Goal: Transaction & Acquisition: Download file/media

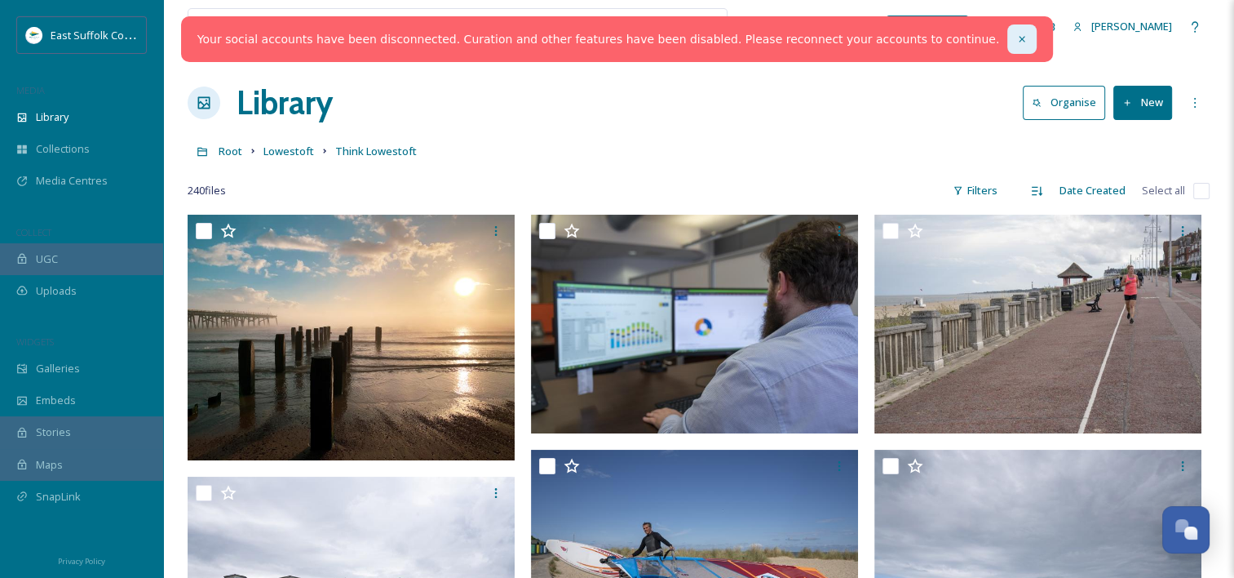
click at [1017, 34] on icon at bounding box center [1022, 38] width 11 height 11
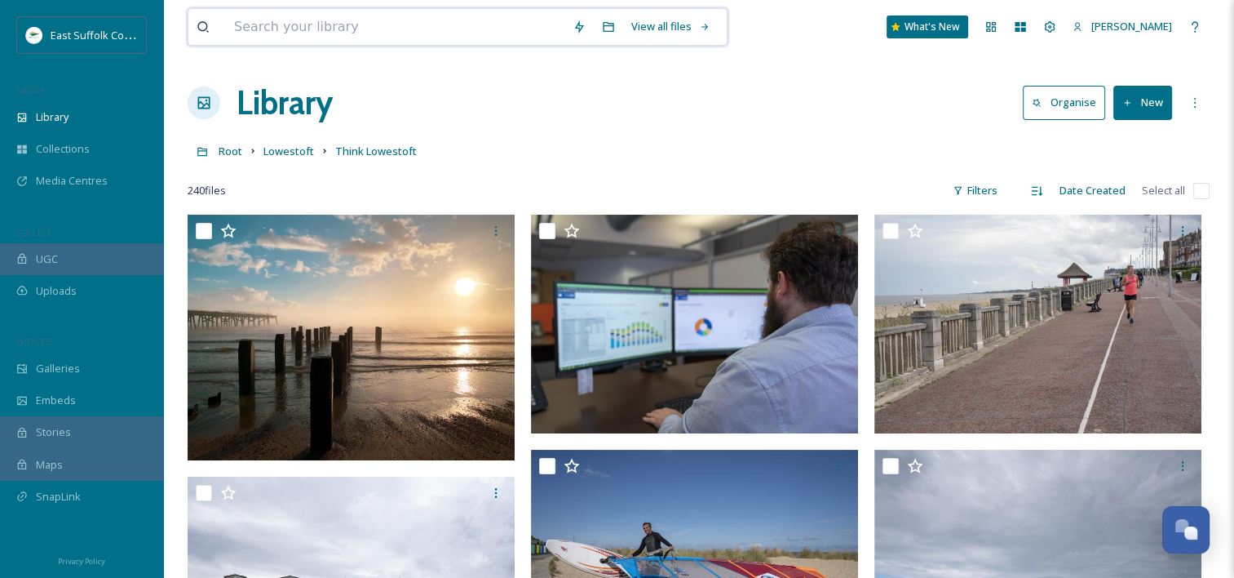
click at [302, 31] on input at bounding box center [395, 27] width 339 height 36
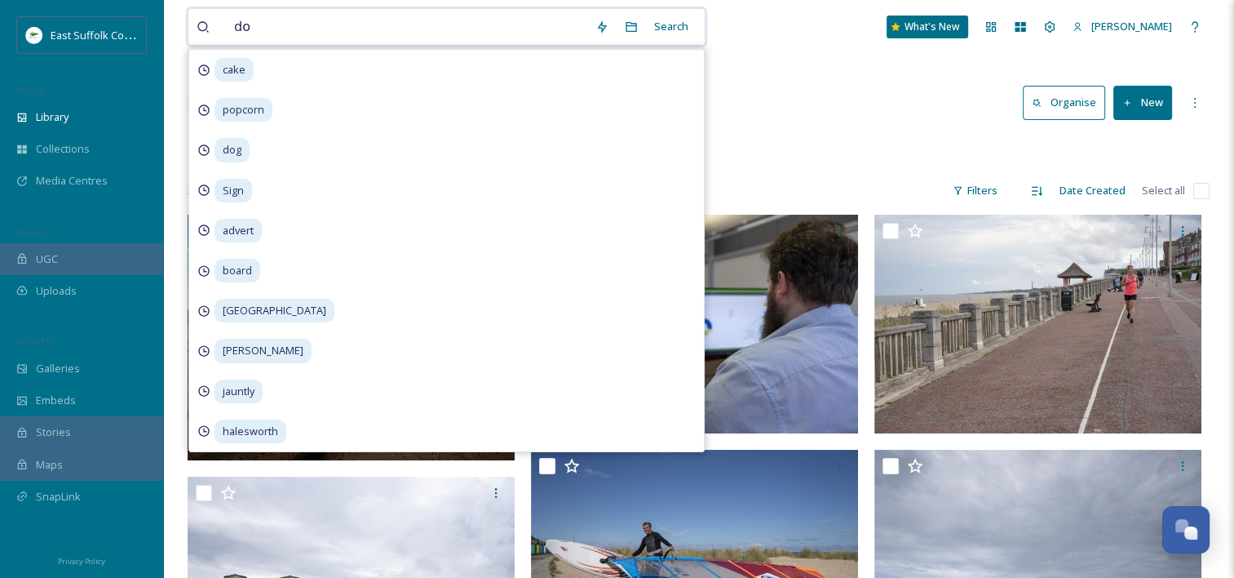
type input "dog"
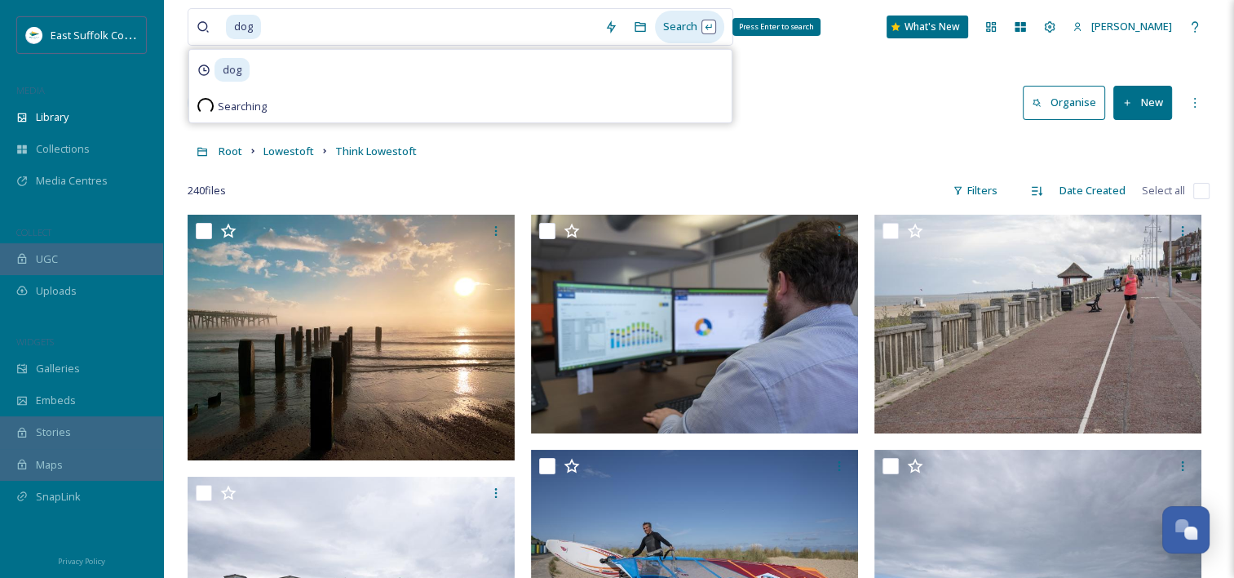
click at [682, 25] on div "Search Press Enter to search" at bounding box center [689, 27] width 69 height 32
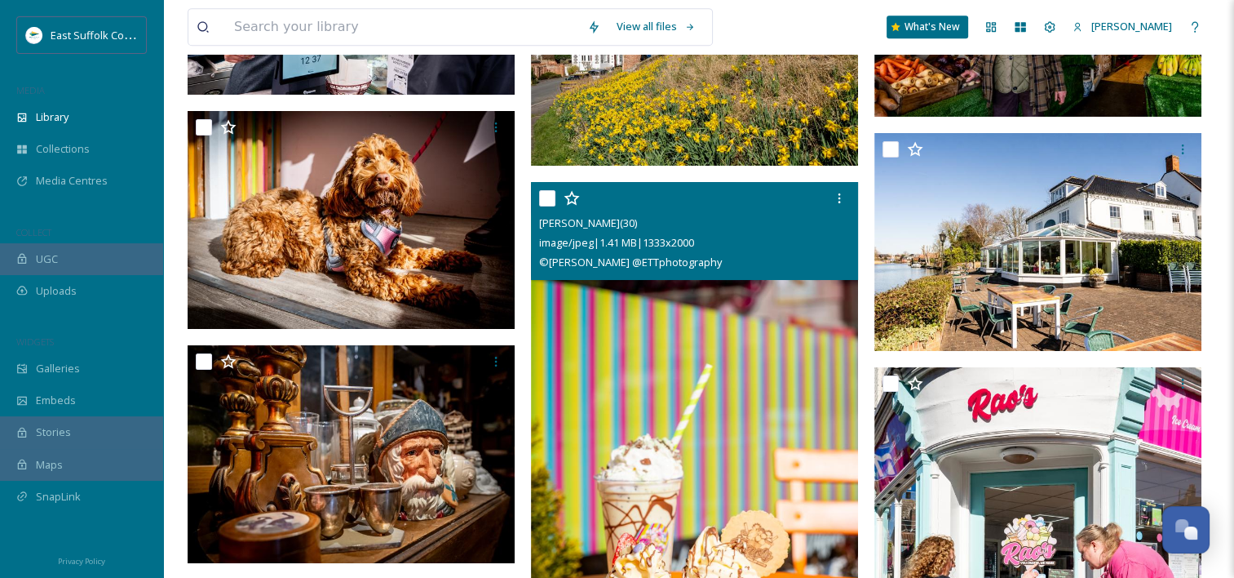
scroll to position [19462, 0]
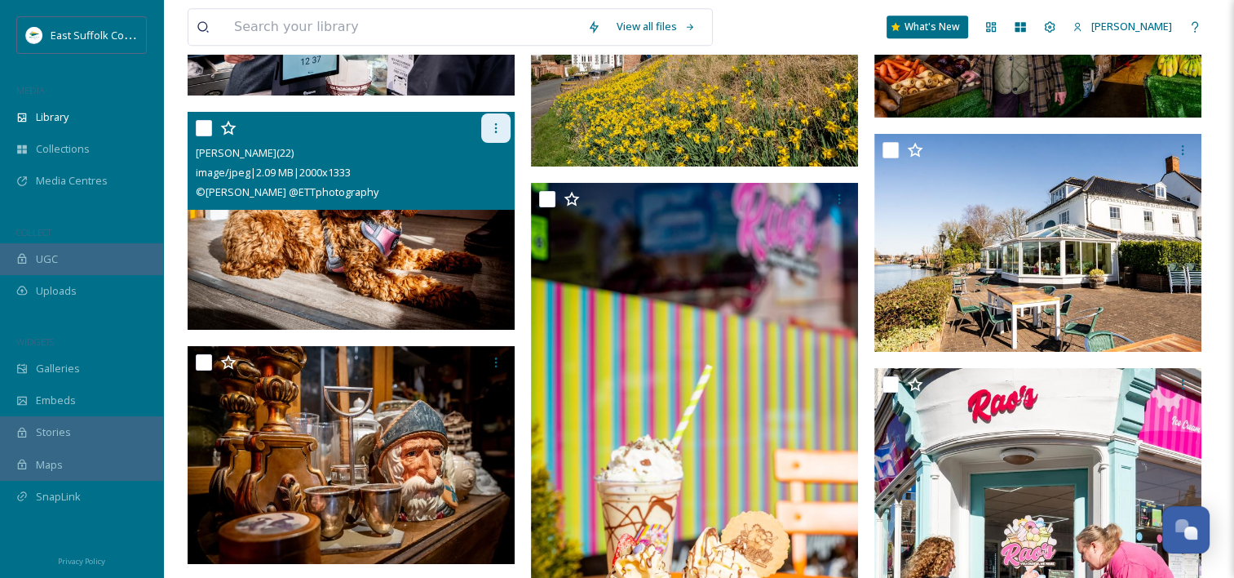
click at [493, 125] on icon at bounding box center [495, 128] width 13 height 13
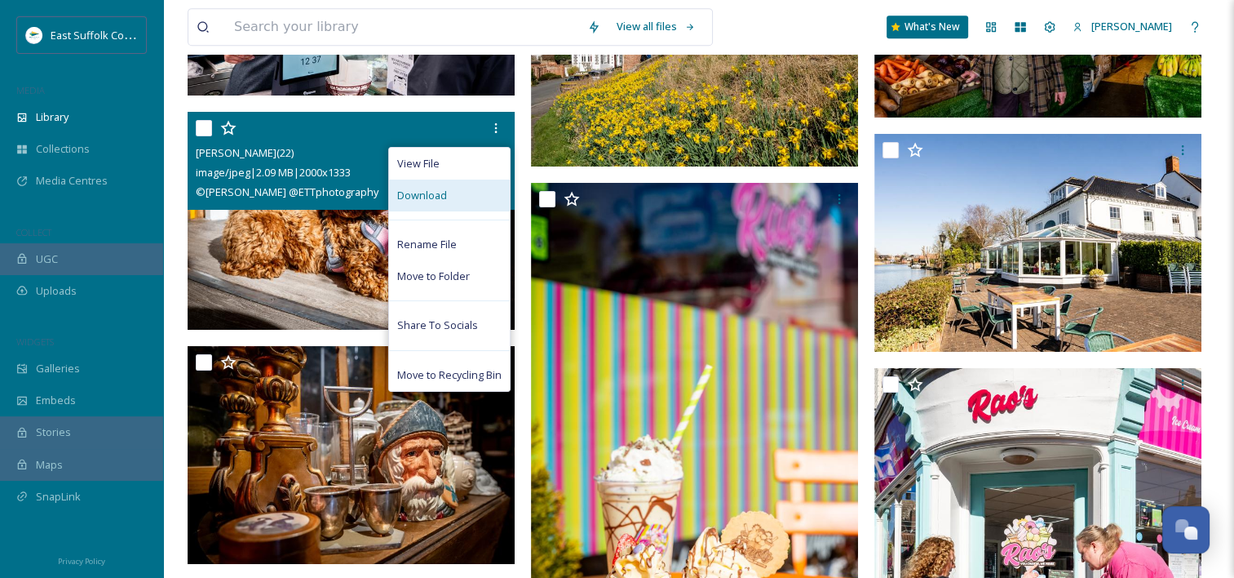
click at [448, 193] on div "Download" at bounding box center [449, 195] width 121 height 32
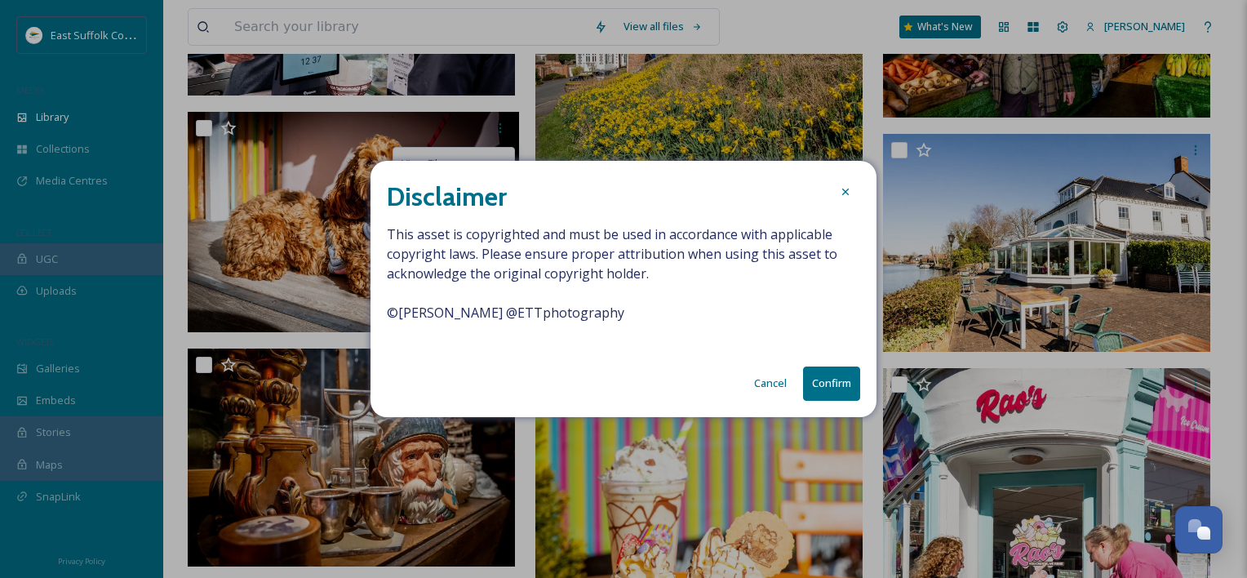
click at [825, 379] on button "Confirm" at bounding box center [831, 382] width 57 height 33
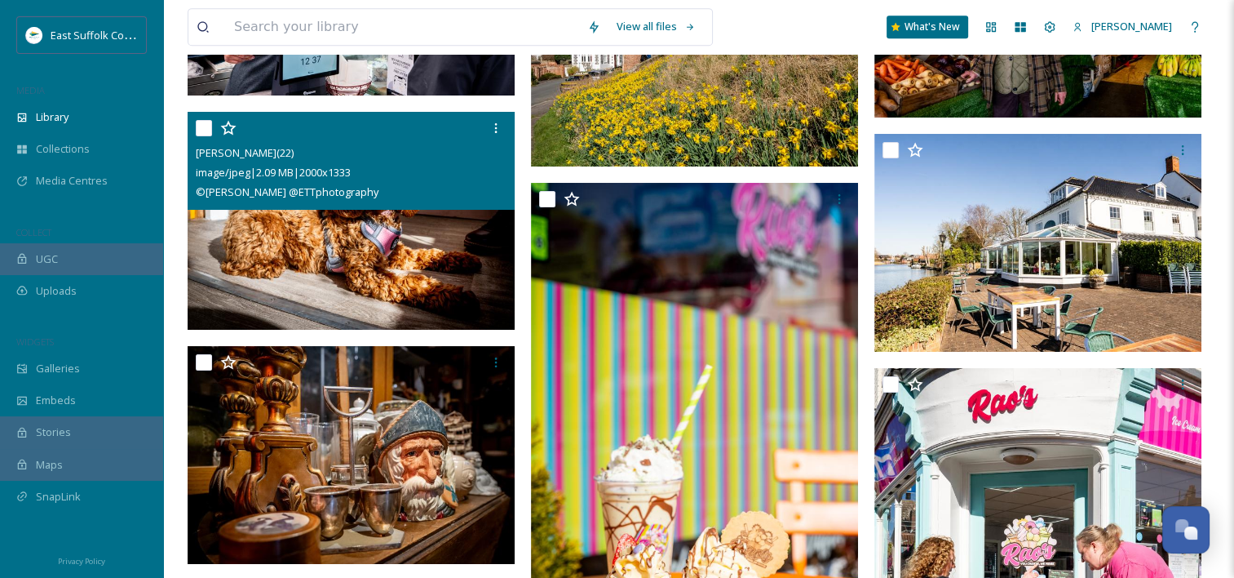
click at [435, 259] on img at bounding box center [351, 220] width 327 height 219
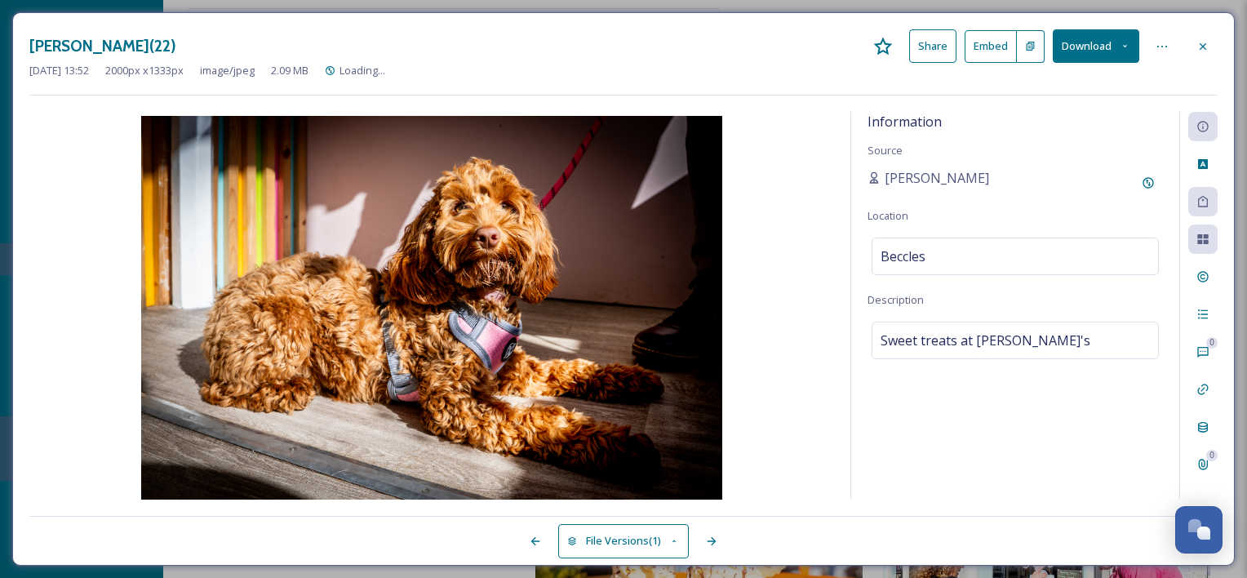
click at [1114, 39] on button "Download" at bounding box center [1095, 45] width 86 height 33
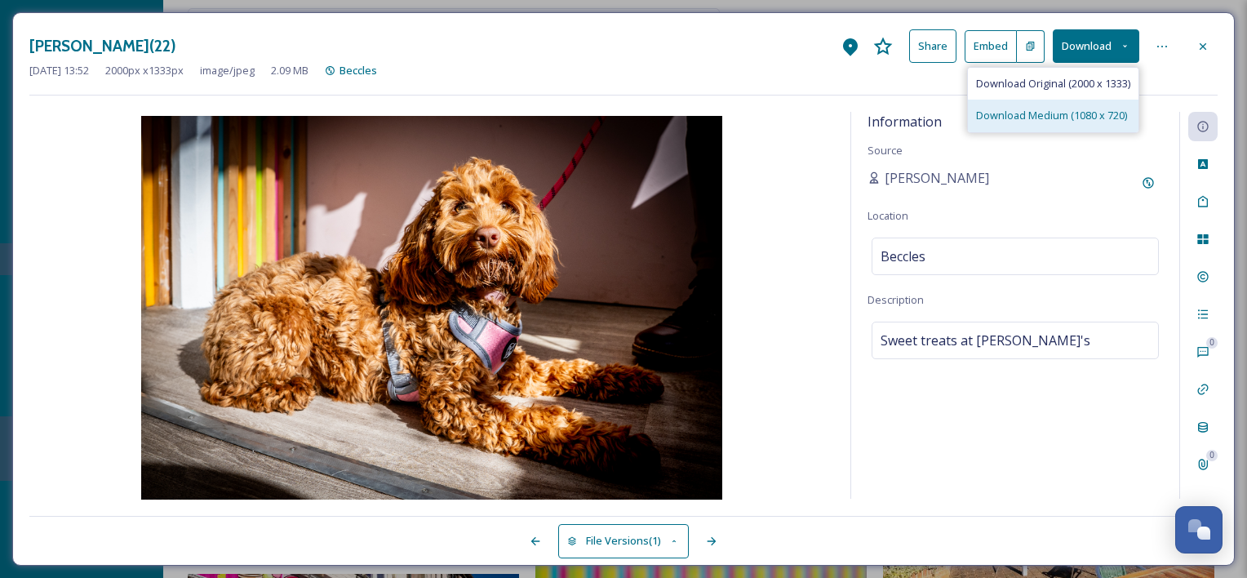
click at [1054, 111] on span "Download Medium (1080 x 720)" at bounding box center [1051, 116] width 151 height 16
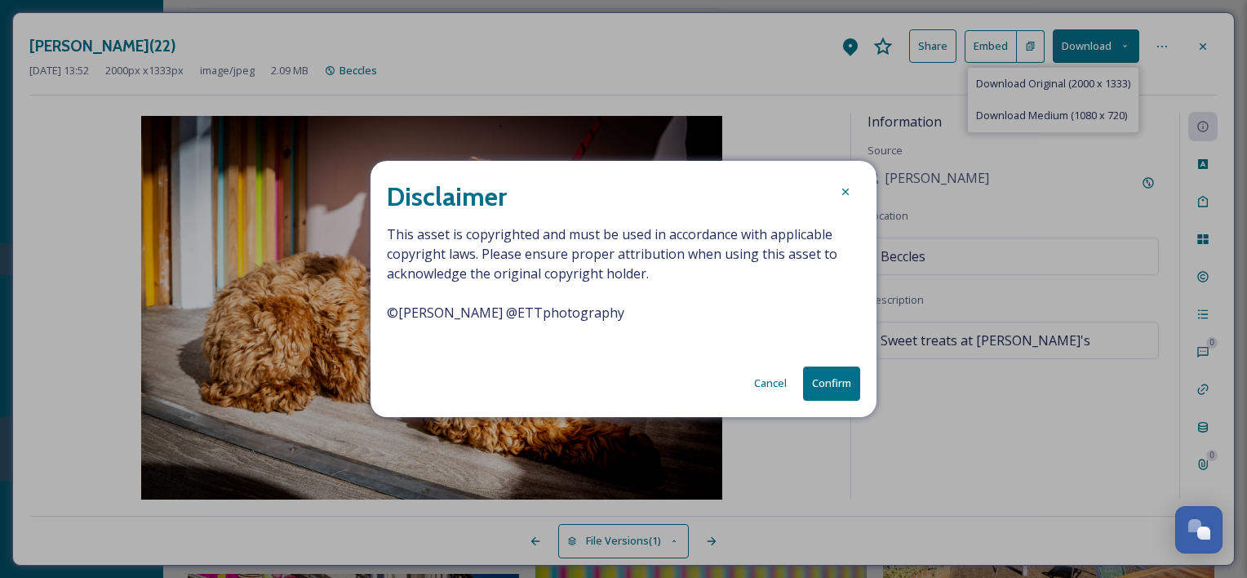
click at [831, 382] on button "Confirm" at bounding box center [831, 382] width 57 height 33
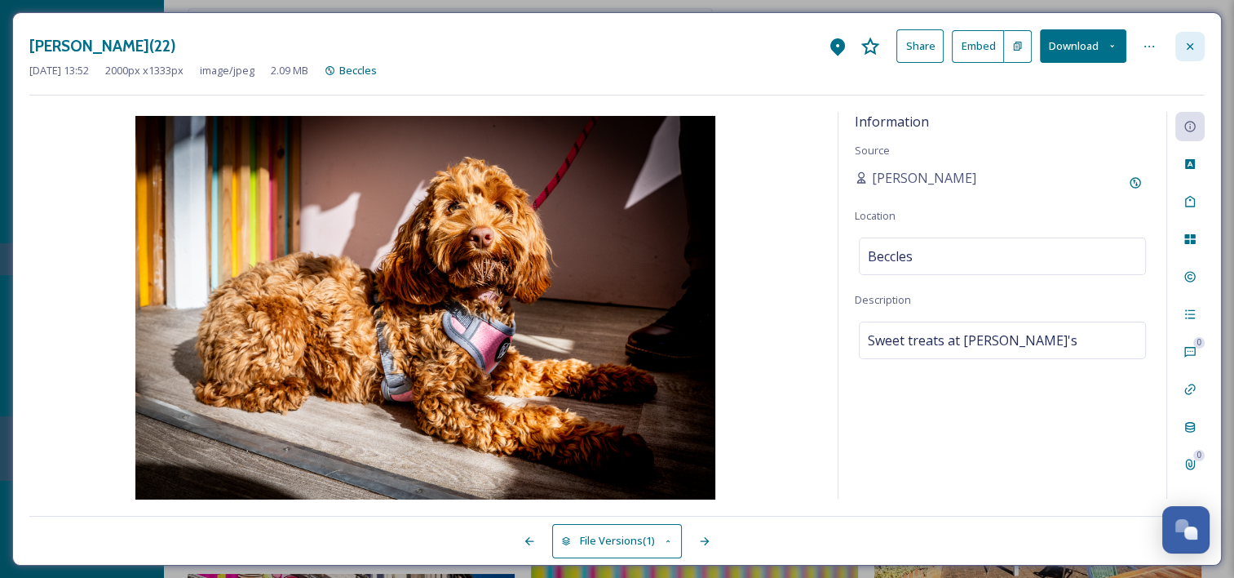
click at [1193, 42] on icon at bounding box center [1190, 45] width 7 height 7
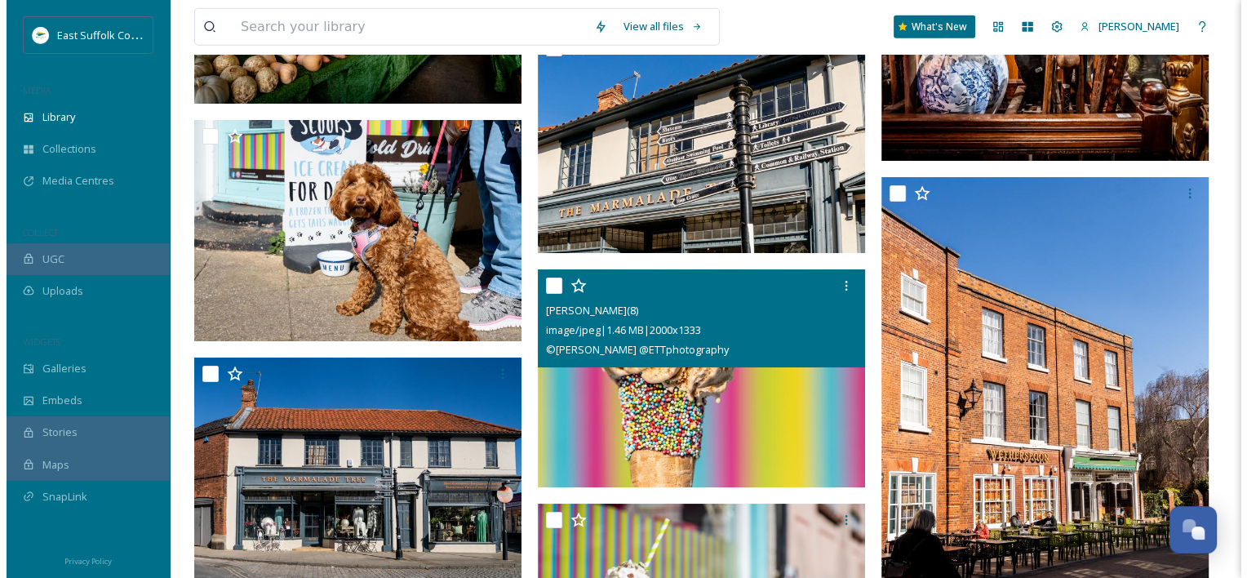
scroll to position [22808, 0]
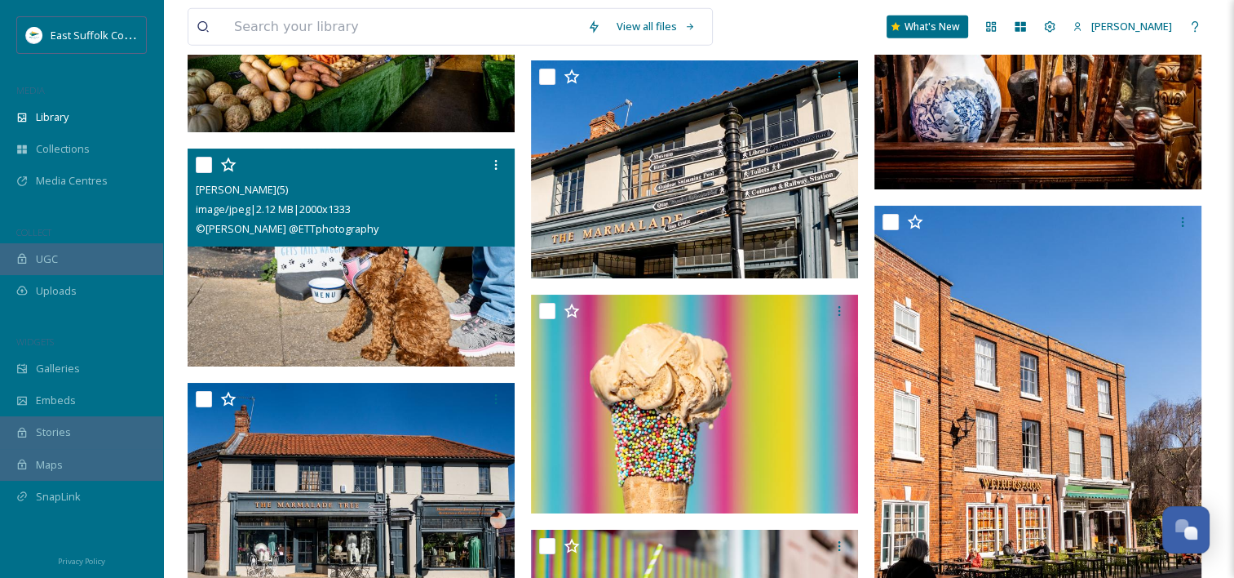
click at [279, 261] on img at bounding box center [351, 257] width 327 height 219
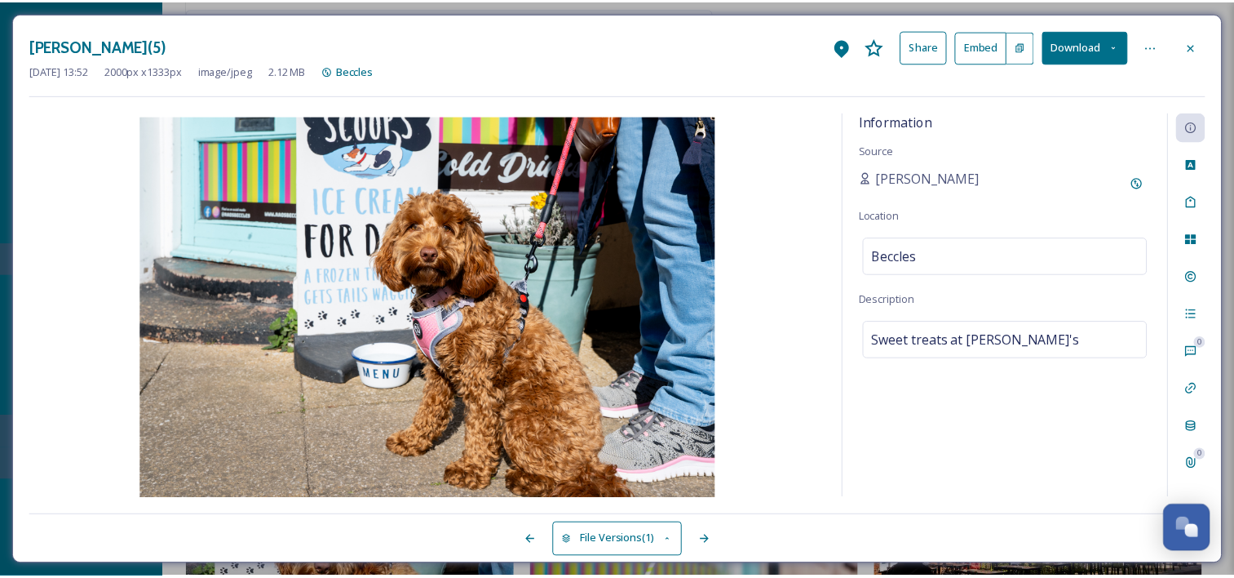
scroll to position [22811, 0]
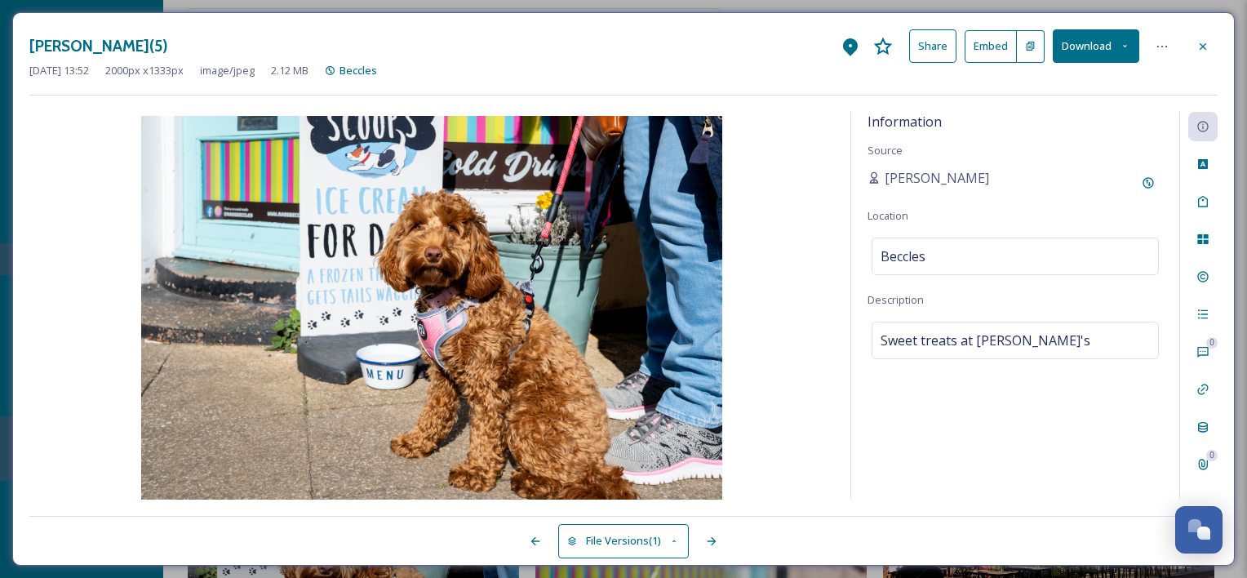
click at [1114, 38] on button "Download" at bounding box center [1095, 45] width 86 height 33
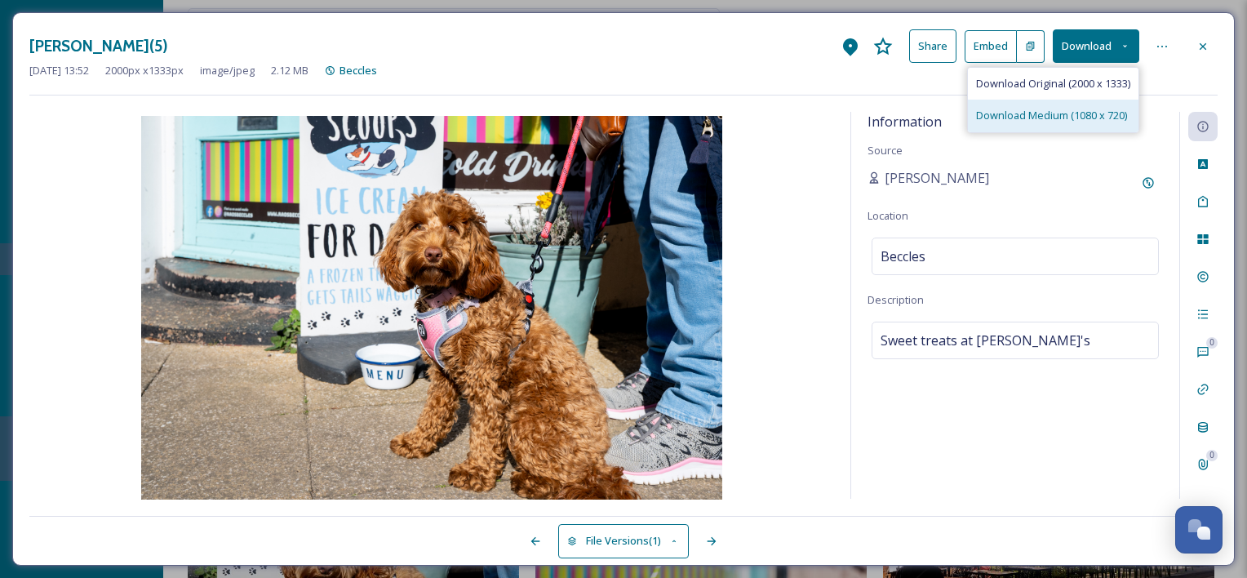
click at [1052, 111] on span "Download Medium (1080 x 720)" at bounding box center [1051, 116] width 151 height 16
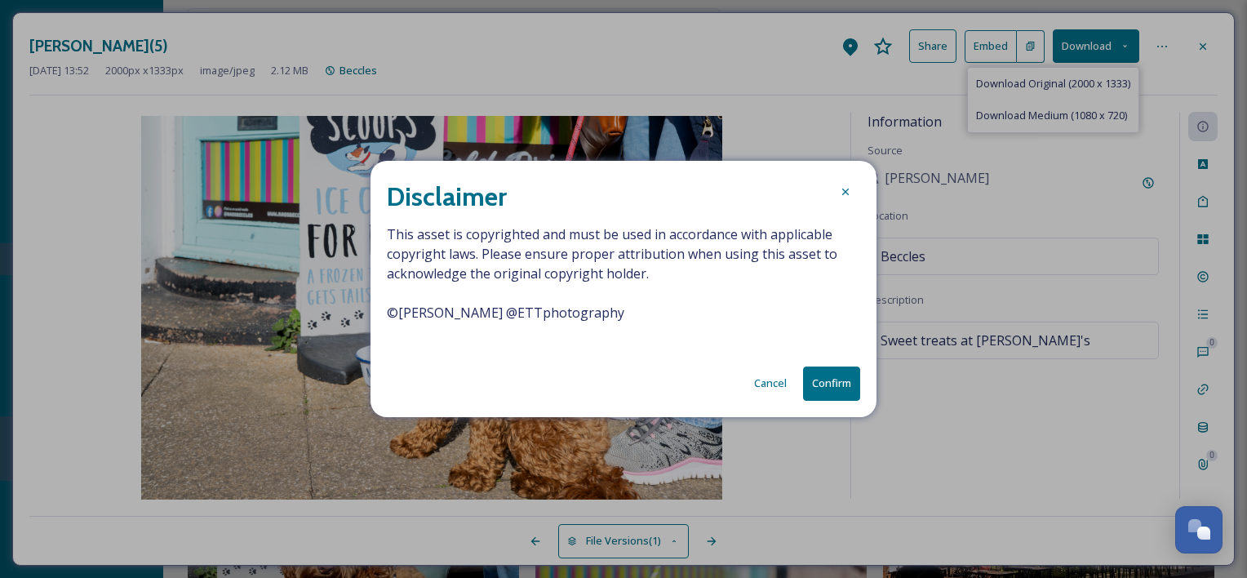
click at [835, 385] on button "Confirm" at bounding box center [831, 382] width 57 height 33
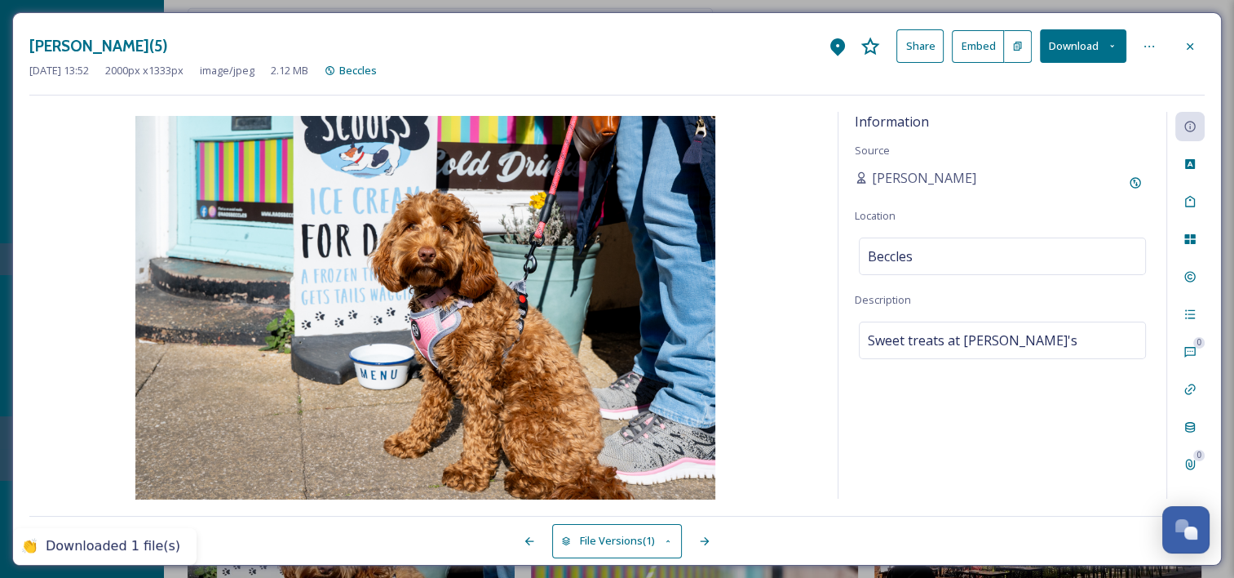
click at [1207, 32] on div "[PERSON_NAME](5) Share Embed Download [DATE] 13:52 2000 px x 1333 px image/jpeg…" at bounding box center [617, 288] width 1210 height 553
click at [1189, 43] on icon at bounding box center [1190, 46] width 13 height 13
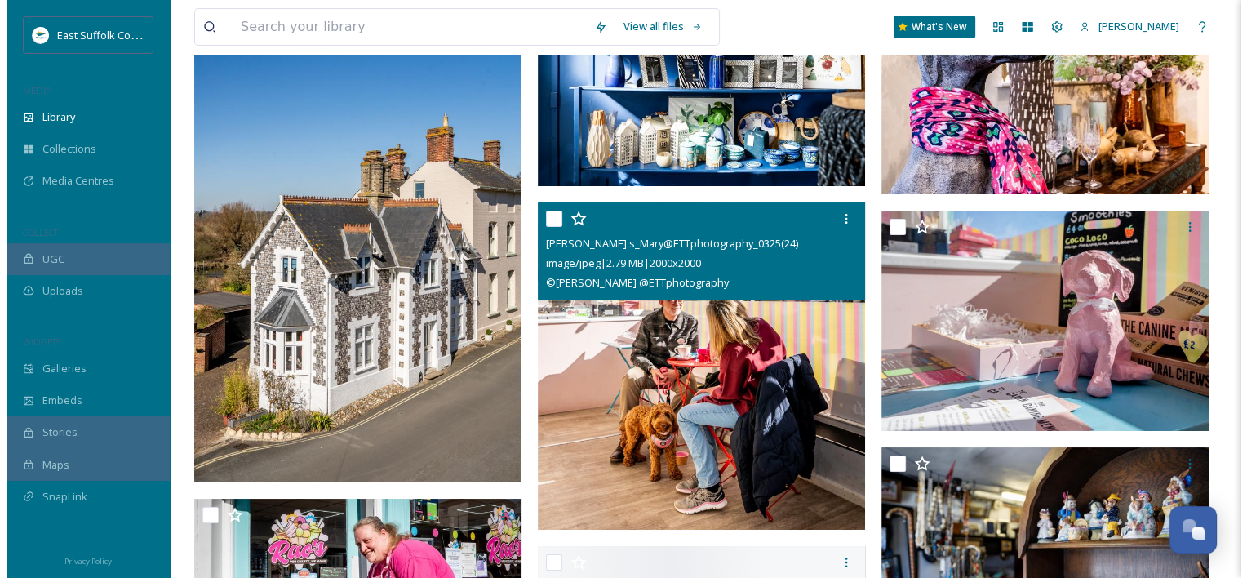
scroll to position [24309, 0]
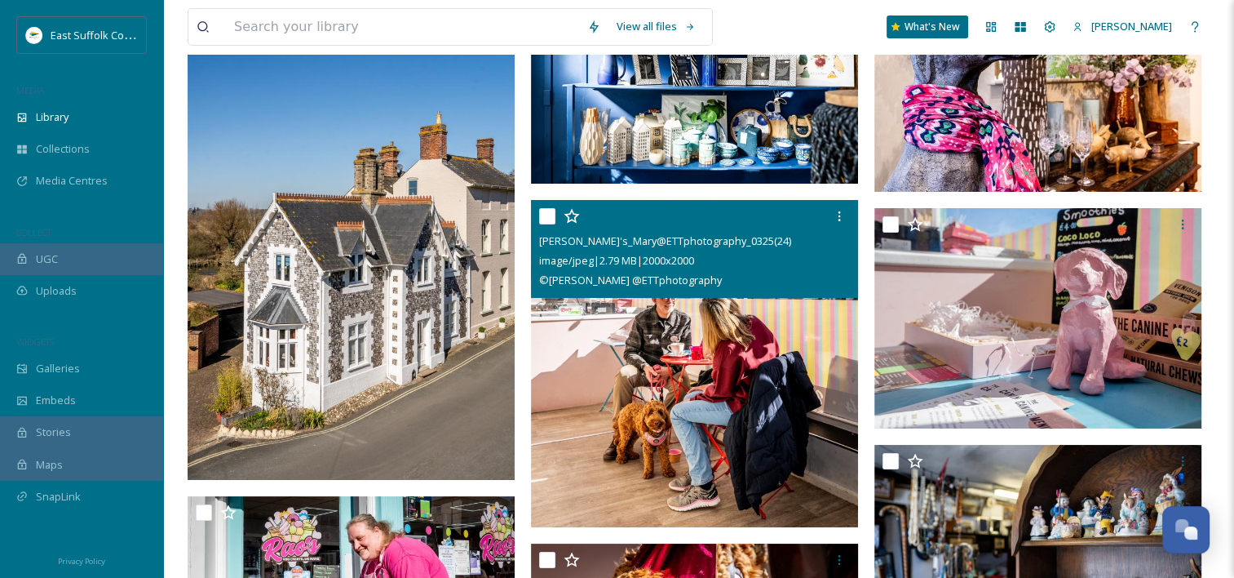
click at [676, 392] on img at bounding box center [694, 363] width 327 height 327
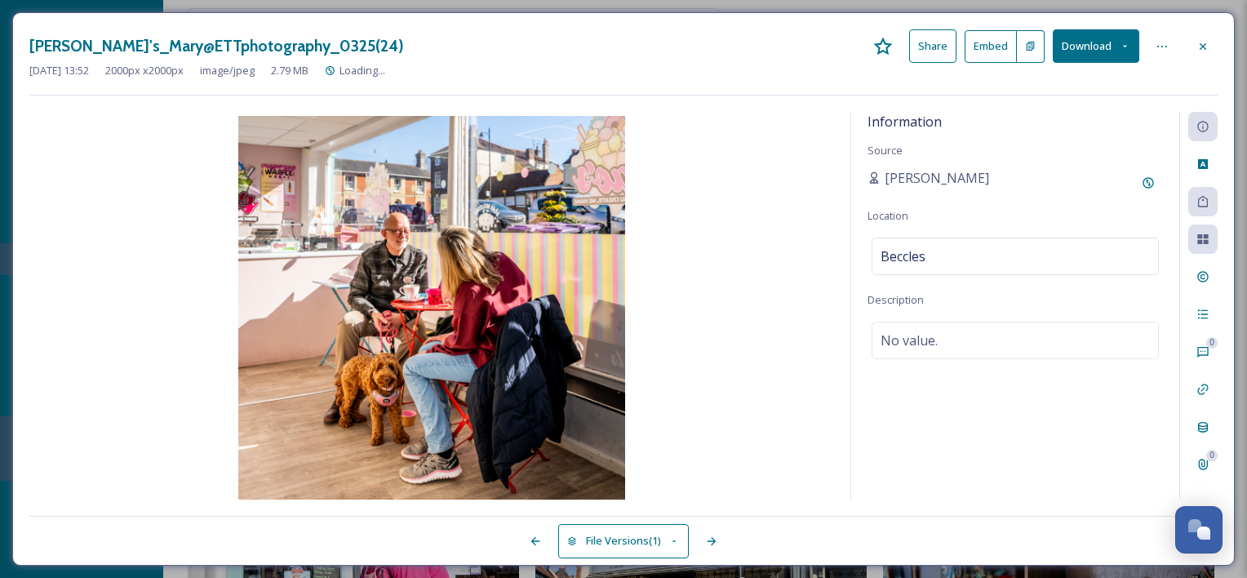
click at [1121, 49] on icon at bounding box center [1124, 46] width 11 height 11
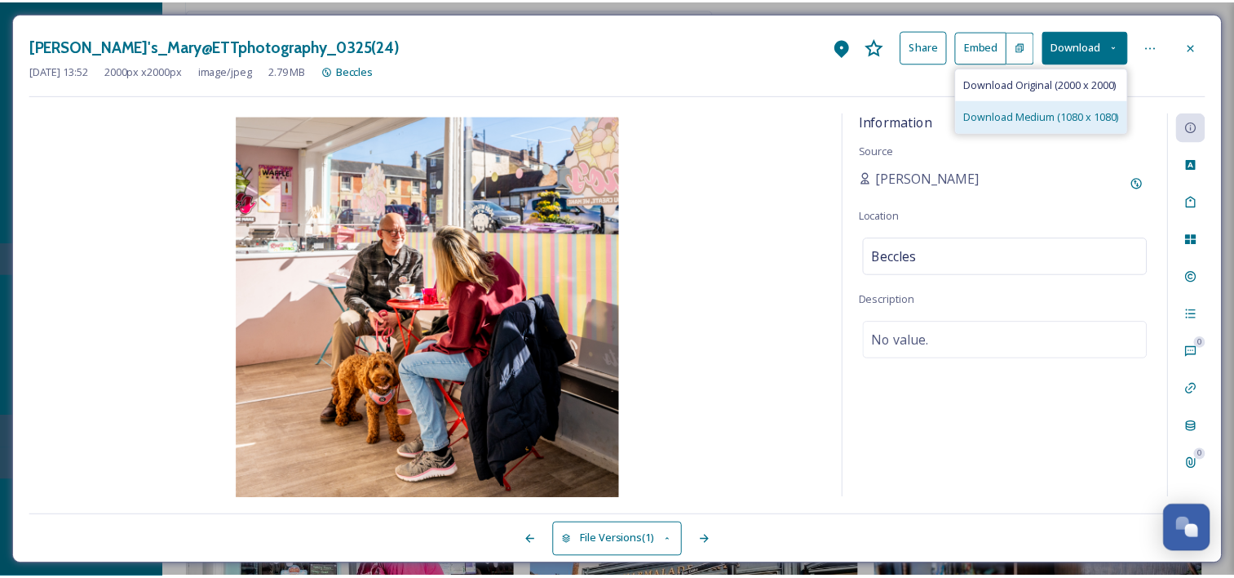
scroll to position [24312, 0]
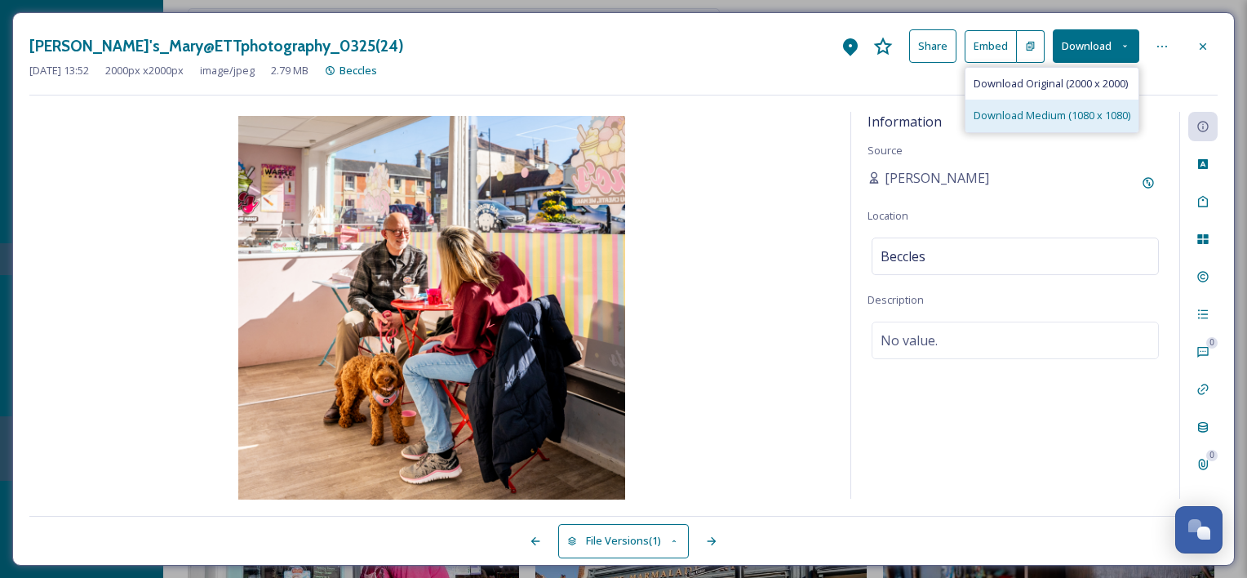
click at [1079, 119] on span "Download Medium (1080 x 1080)" at bounding box center [1051, 116] width 157 height 16
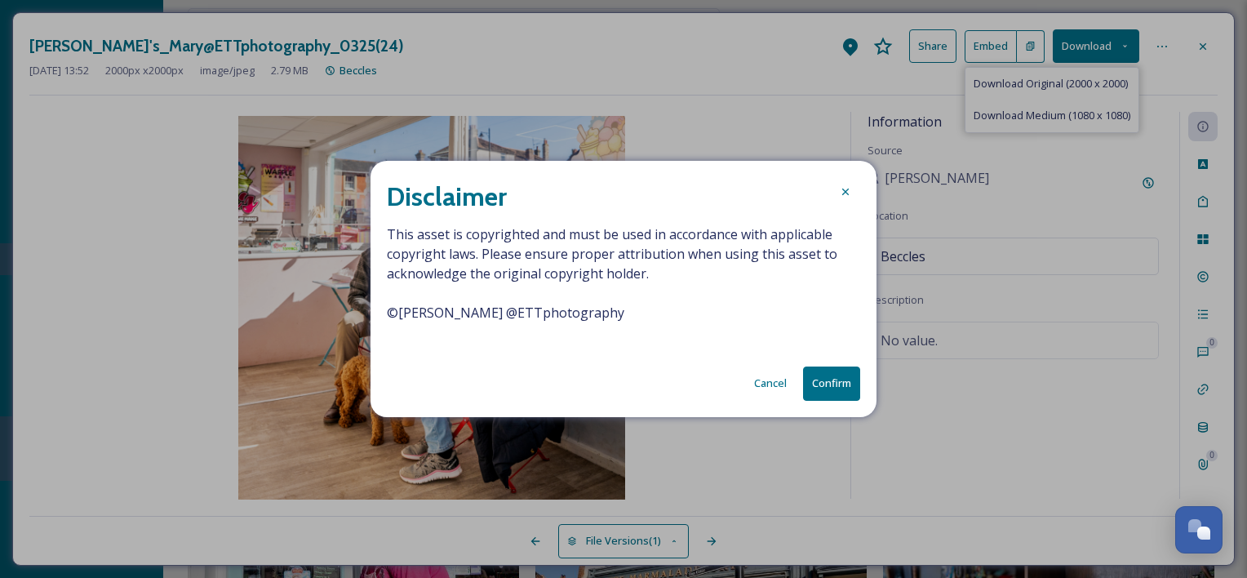
click at [831, 386] on button "Confirm" at bounding box center [831, 382] width 57 height 33
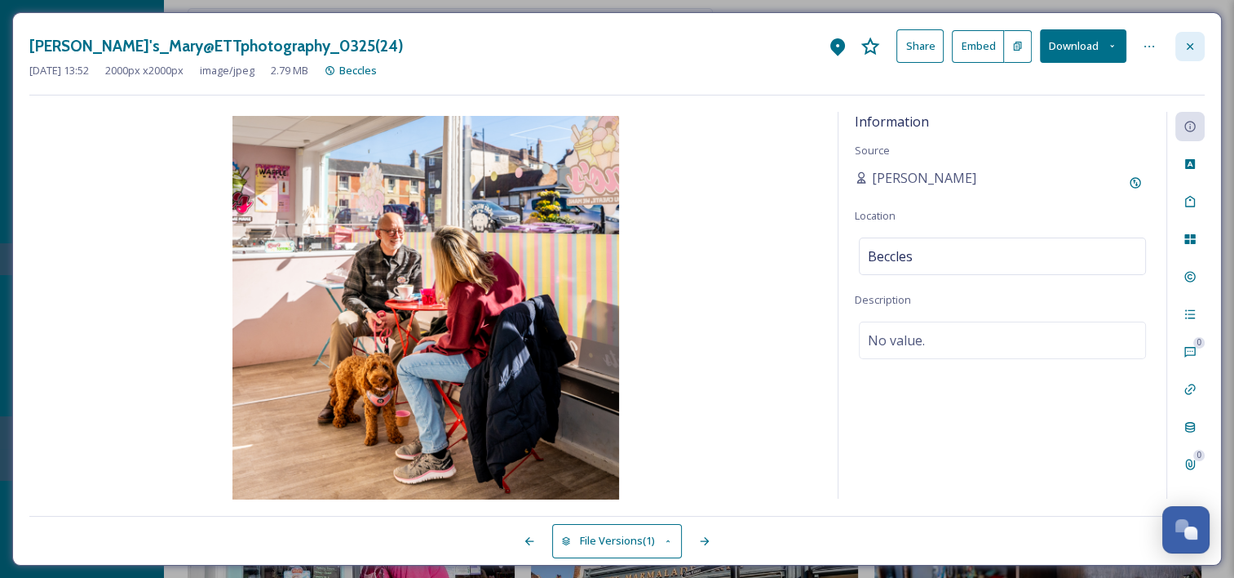
click at [1204, 53] on div at bounding box center [1190, 46] width 29 height 29
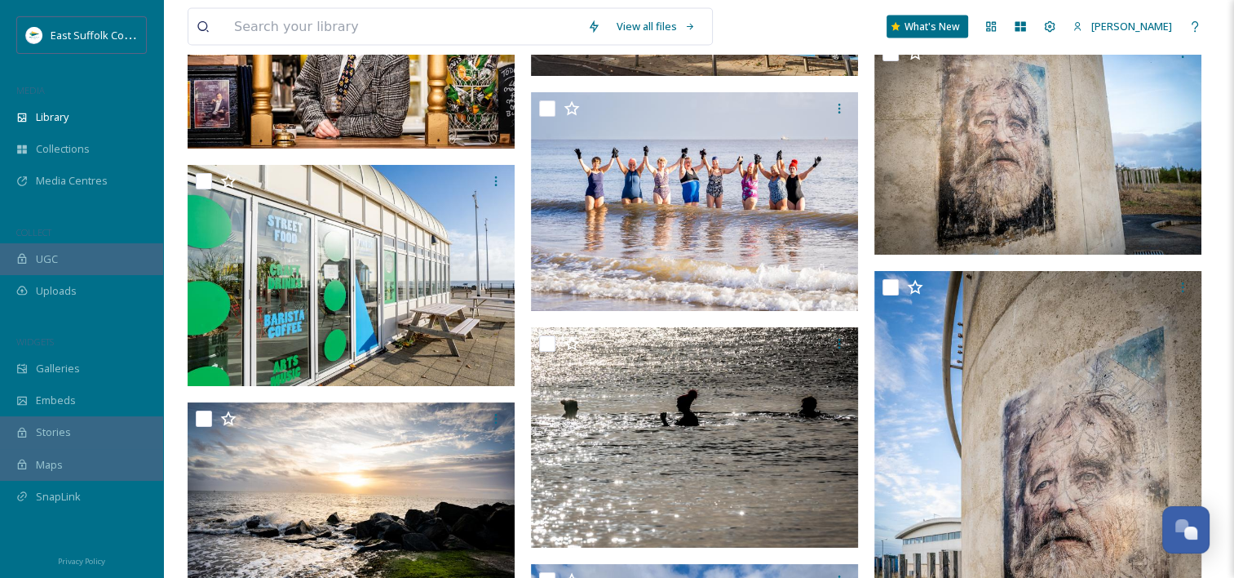
scroll to position [46558, 0]
